Goal: Go to known website: Access a specific website the user already knows

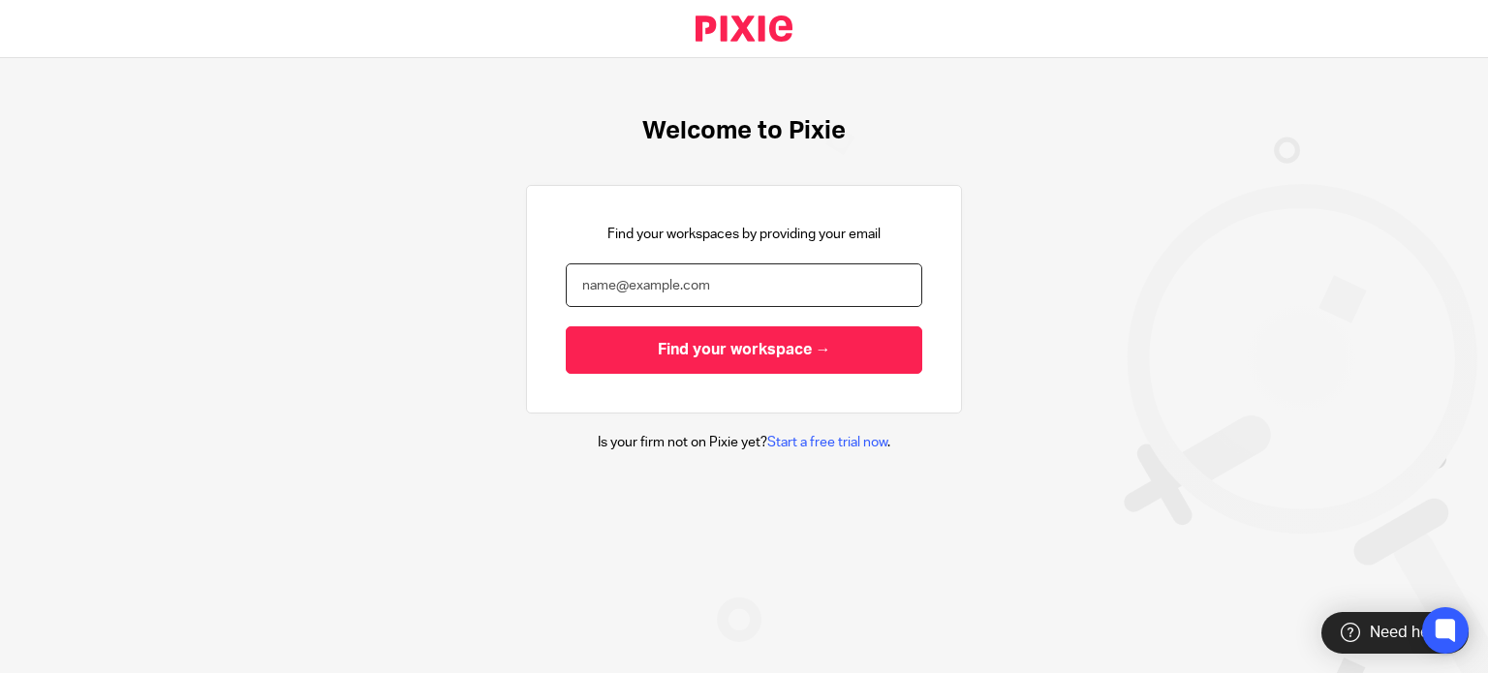
click at [662, 291] on input "email" at bounding box center [744, 285] width 356 height 44
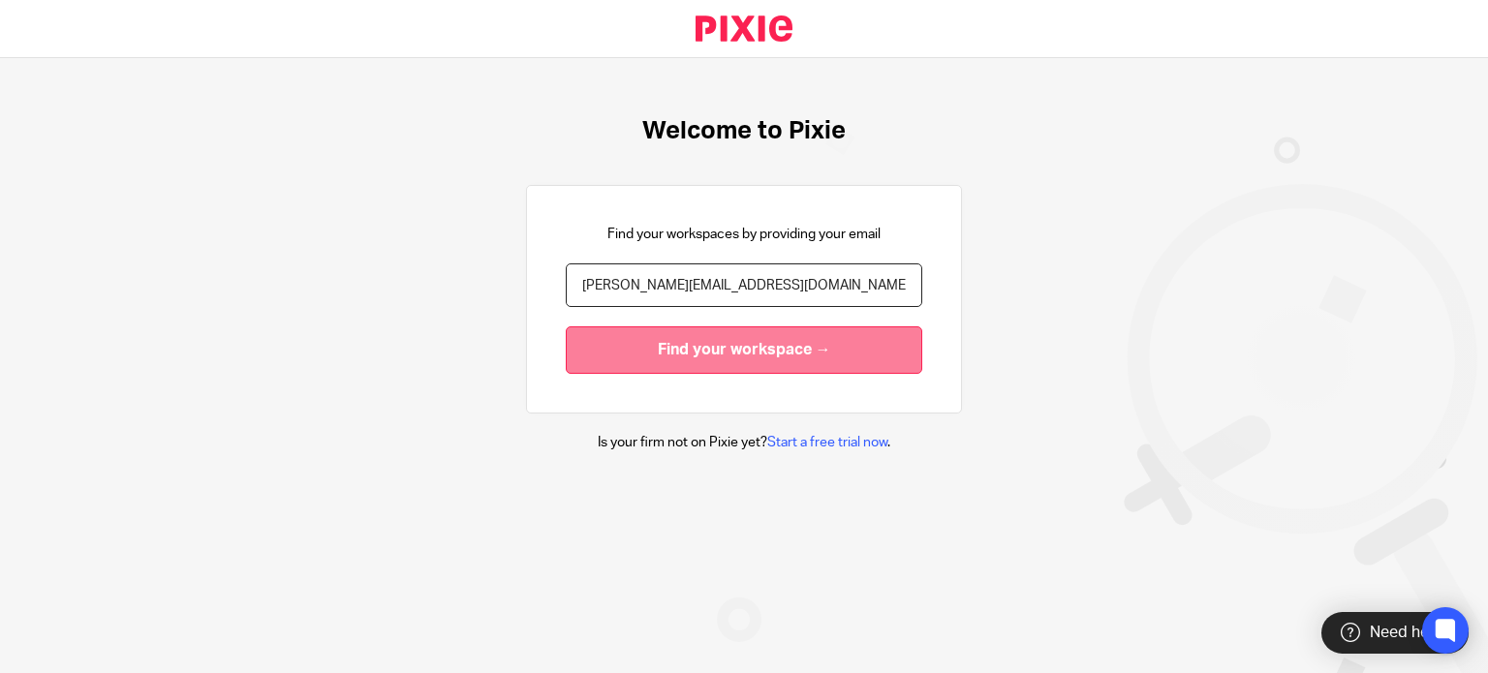
type input "[PERSON_NAME][EMAIL_ADDRESS][DOMAIN_NAME]"
click at [736, 331] on input "Find your workspace →" at bounding box center [744, 349] width 356 height 47
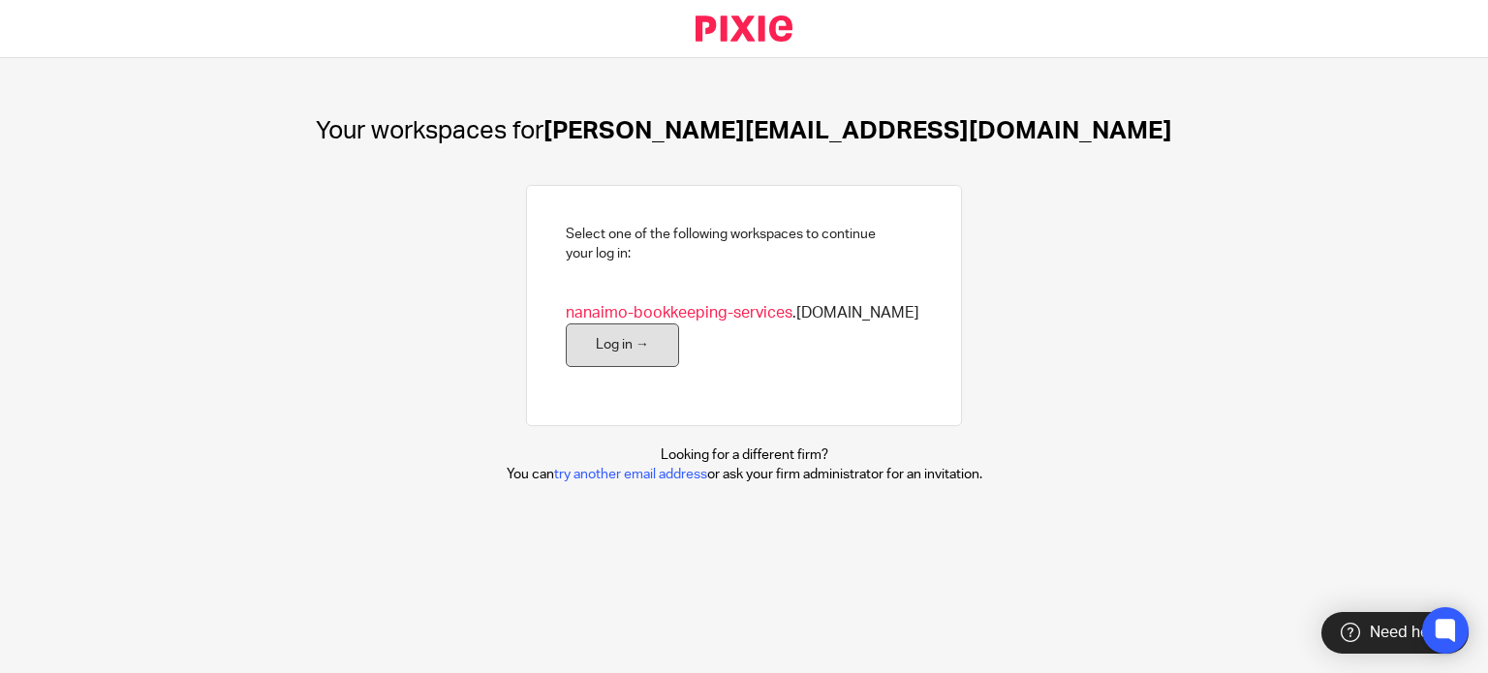
click at [608, 348] on link "Log in →" at bounding box center [622, 345] width 113 height 44
